Goal: Information Seeking & Learning: Learn about a topic

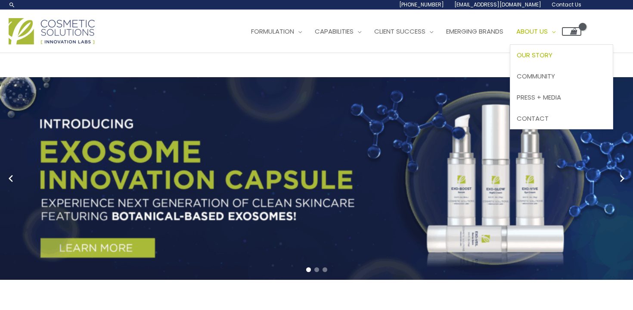
click at [553, 51] on span "Our Story" at bounding box center [535, 54] width 36 height 9
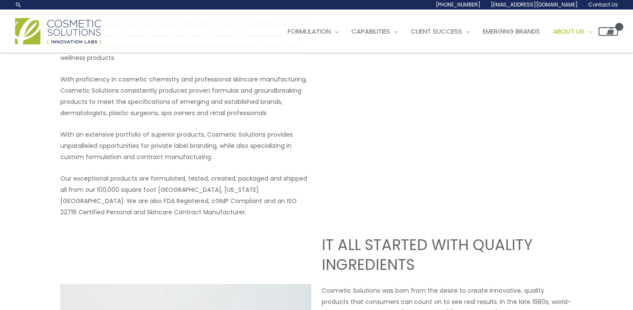
scroll to position [48, 0]
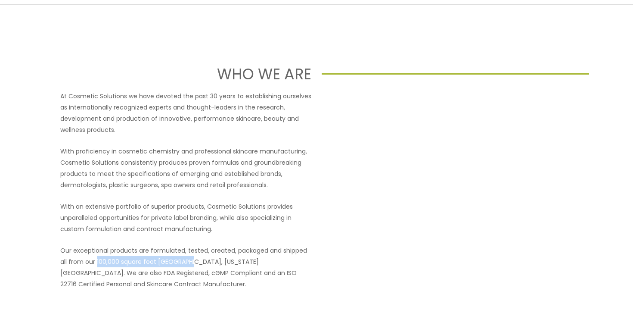
drag, startPoint x: 191, startPoint y: 260, endPoint x: 96, endPoint y: 261, distance: 94.3
click at [96, 261] on p "Our exceptional products are formulated, tested, created, packaged and shipped …" at bounding box center [185, 267] width 251 height 45
copy p "100,000 square foot Boca Raton"
